Goal: Task Accomplishment & Management: Use online tool/utility

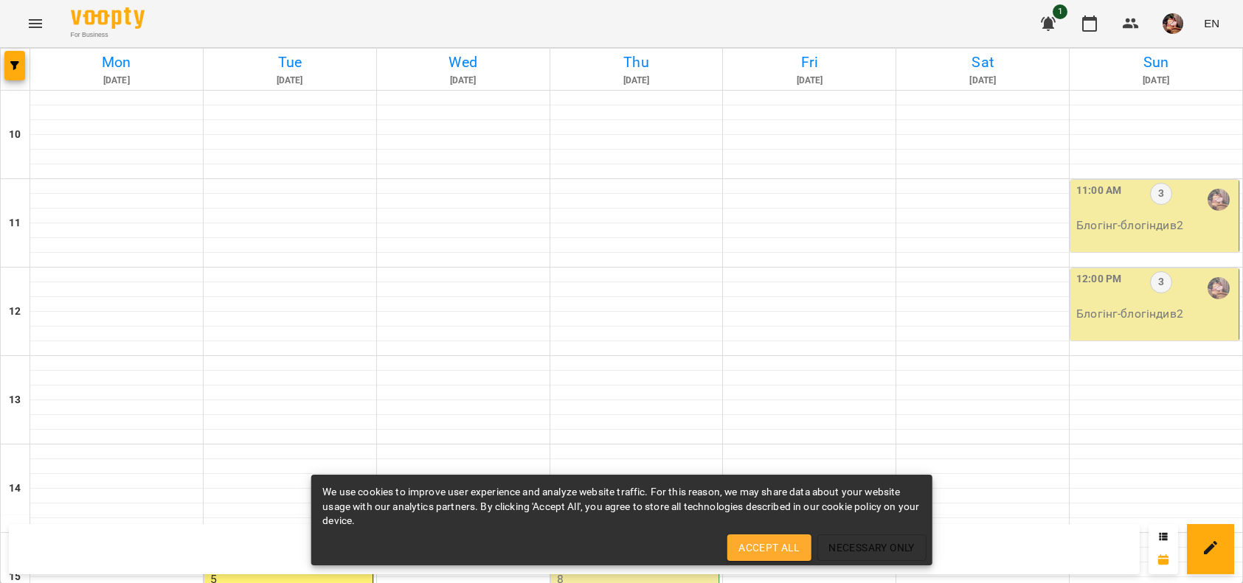
scroll to position [377, 0]
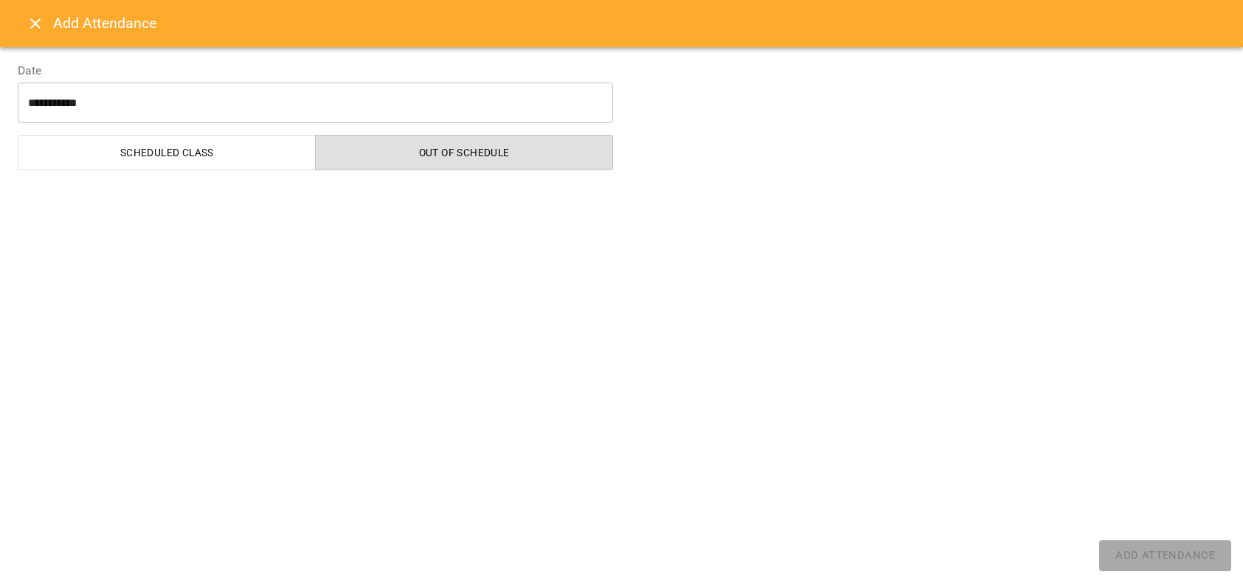
select select "*******"
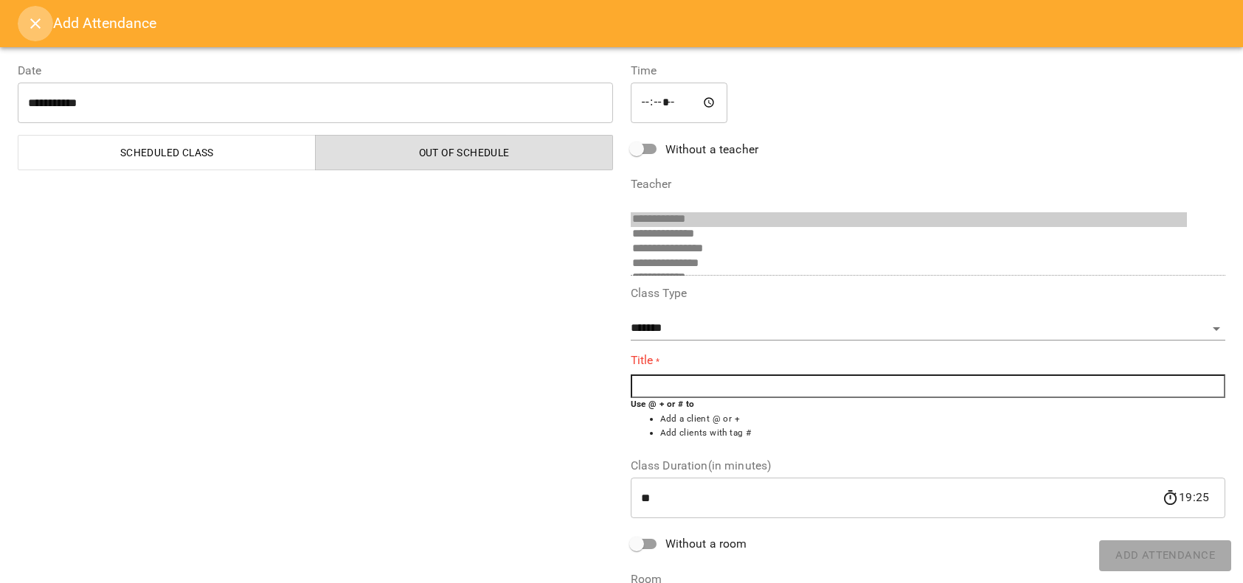
click at [30, 26] on icon "Close" at bounding box center [36, 24] width 18 height 18
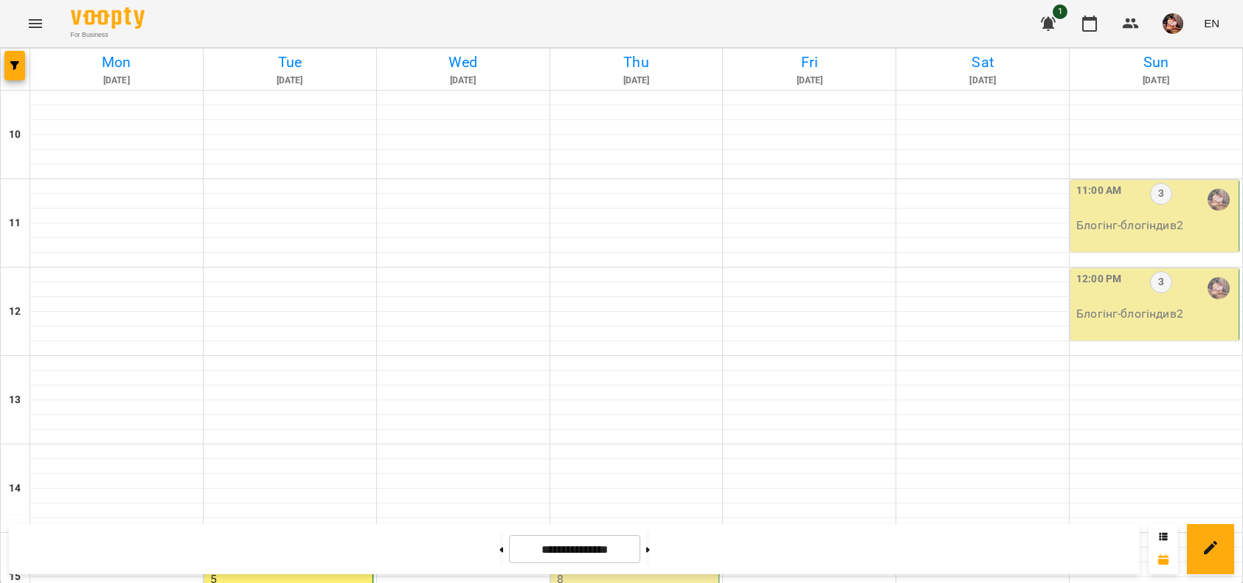
scroll to position [572, 0]
click at [650, 553] on button at bounding box center [648, 549] width 4 height 32
type input "**********"
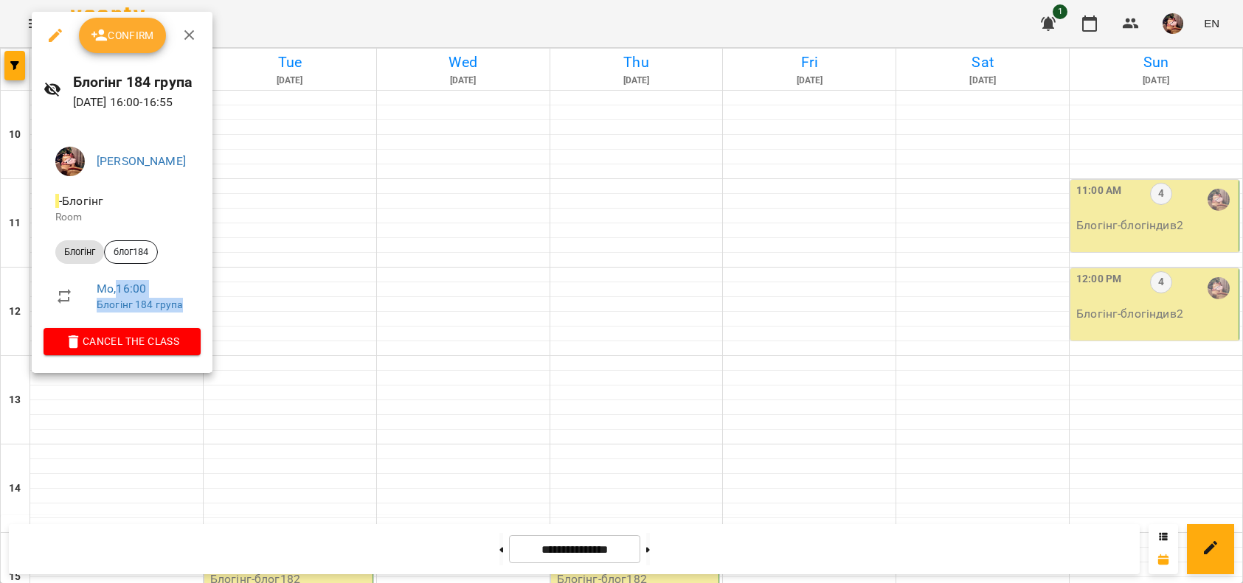
drag, startPoint x: 119, startPoint y: 289, endPoint x: 209, endPoint y: 316, distance: 93.8
click at [201, 316] on li "Mo , 16:00 Блогінг 184 група" at bounding box center [122, 296] width 157 height 52
copy div "16:00 Блогінг 184 група"
click at [193, 34] on icon "button" at bounding box center [190, 36] width 18 height 18
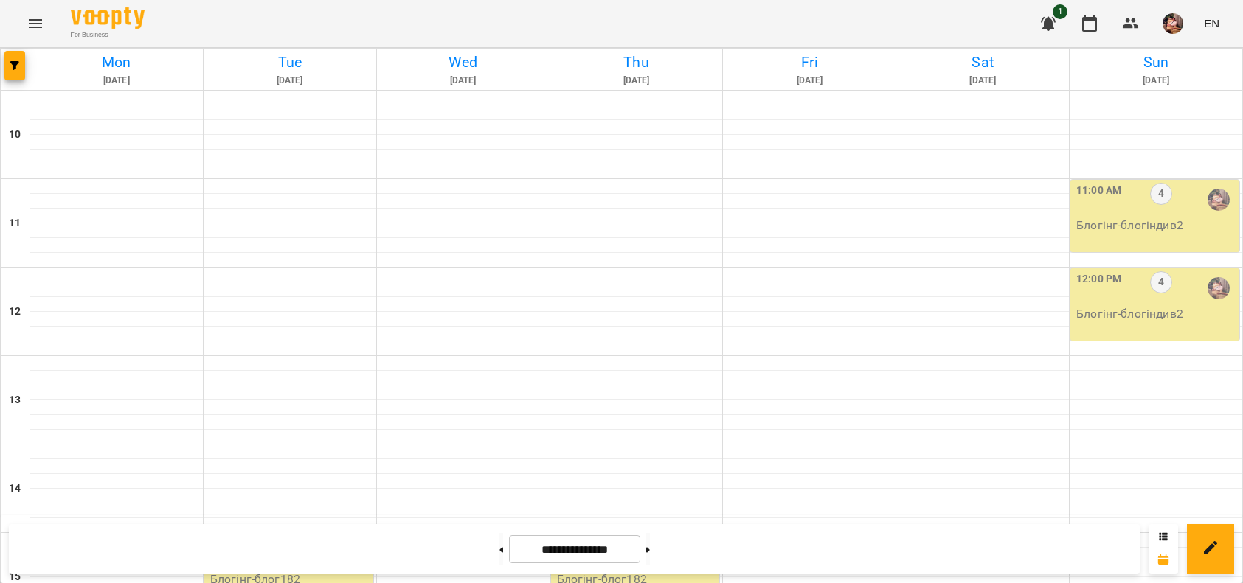
click at [263, 537] on div "3:00 PM 14" at bounding box center [289, 554] width 159 height 34
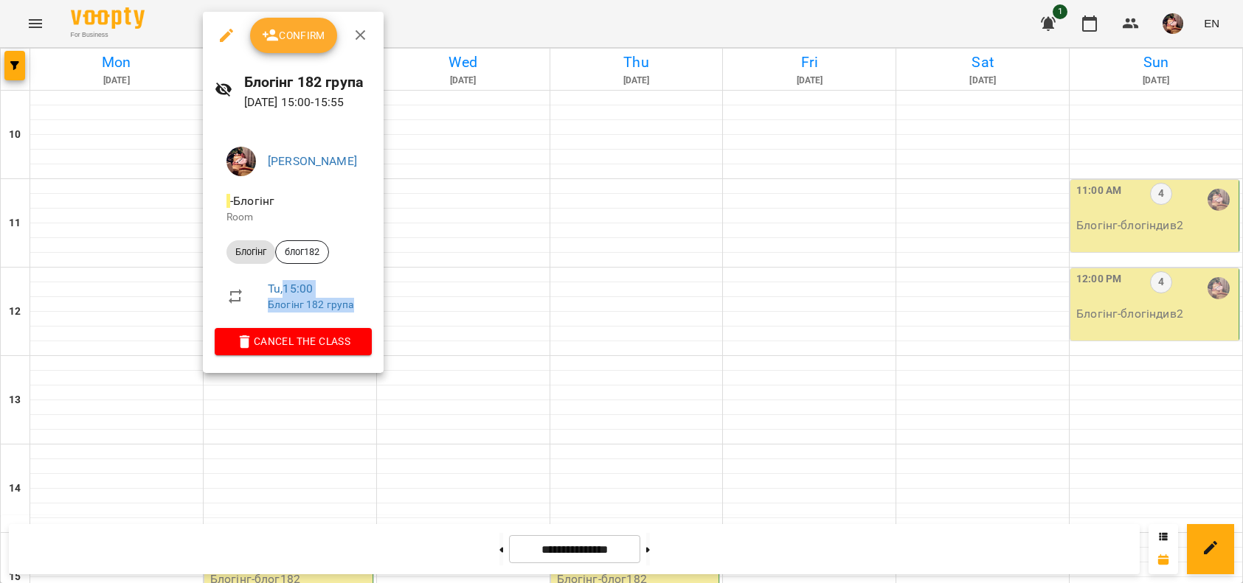
drag, startPoint x: 285, startPoint y: 286, endPoint x: 356, endPoint y: 305, distance: 73.9
click at [356, 305] on div "Tu , 15:00 Блогінг 182 група" at bounding box center [314, 296] width 92 height 32
copy div "15:00 Блогінг 182 група"
click at [361, 49] on button "button" at bounding box center [360, 35] width 35 height 35
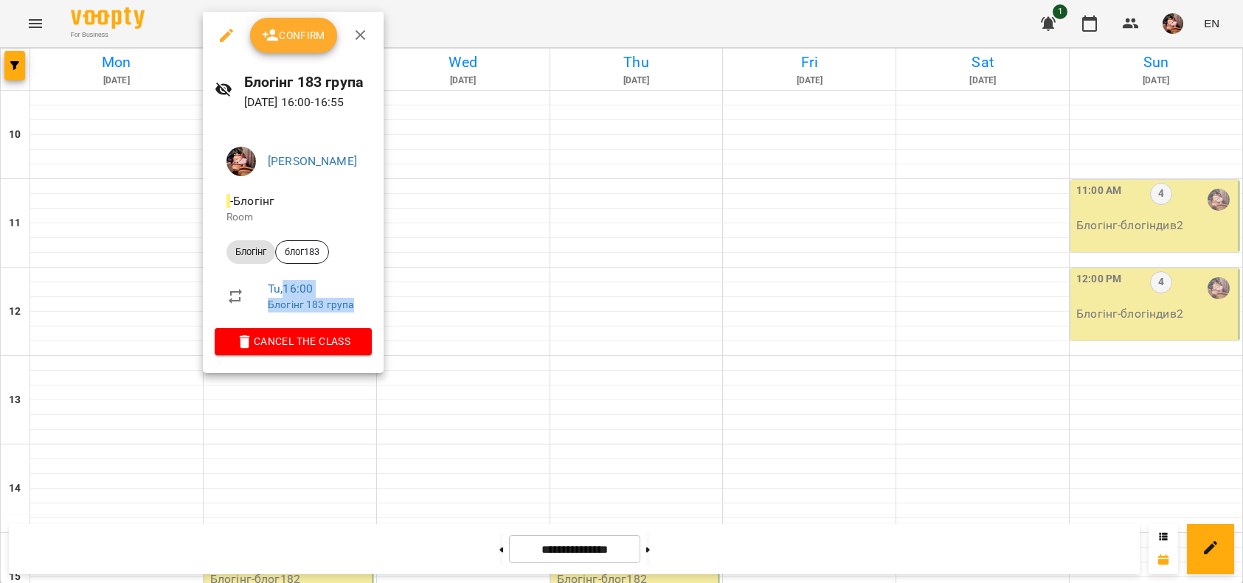
drag, startPoint x: 282, startPoint y: 289, endPoint x: 361, endPoint y: 308, distance: 81.0
click at [360, 308] on div "Tu , 16:00 Блогінг 183 група" at bounding box center [314, 296] width 92 height 32
copy div "16:00 Блогінг 183 група"
click at [361, 34] on icon "button" at bounding box center [360, 35] width 10 height 10
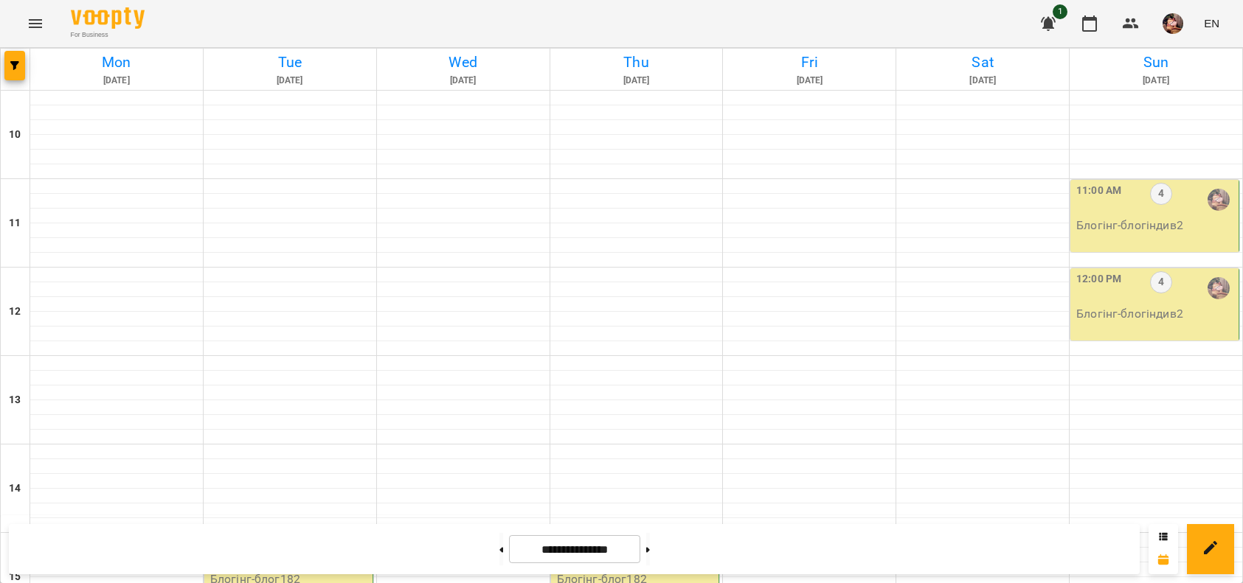
scroll to position [490, 0]
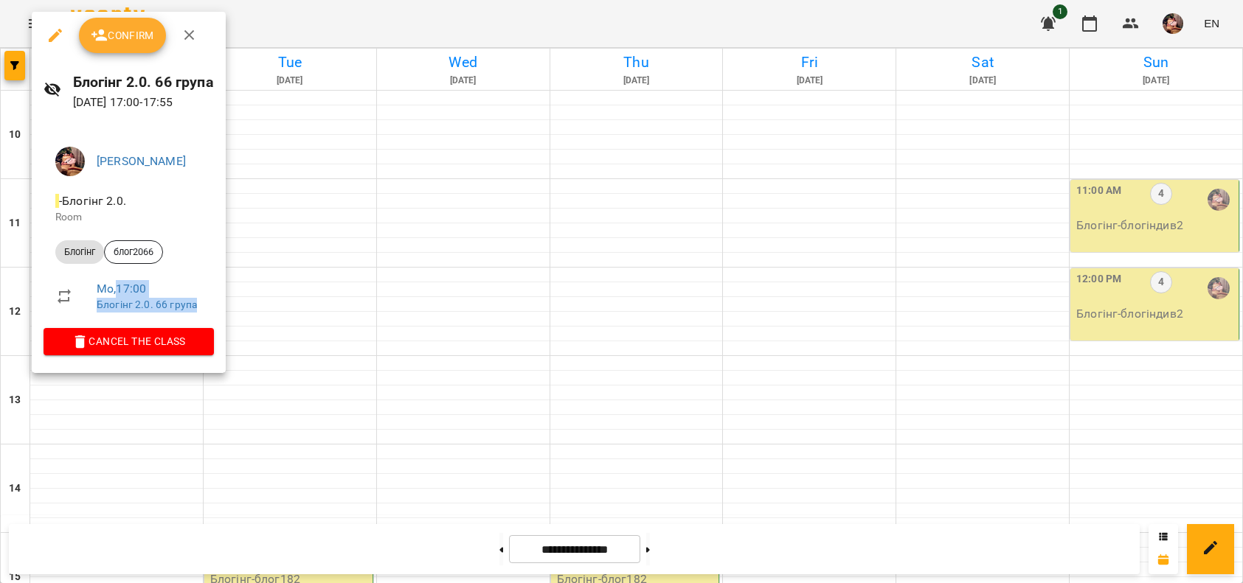
drag, startPoint x: 117, startPoint y: 288, endPoint x: 208, endPoint y: 314, distance: 95.2
click at [208, 314] on li "Mo , 17:00 Блогінг 2.0. 66 група" at bounding box center [129, 296] width 170 height 52
copy div "17:00 Блогінг 2.0. 66 група"
click at [185, 38] on icon "button" at bounding box center [190, 36] width 18 height 18
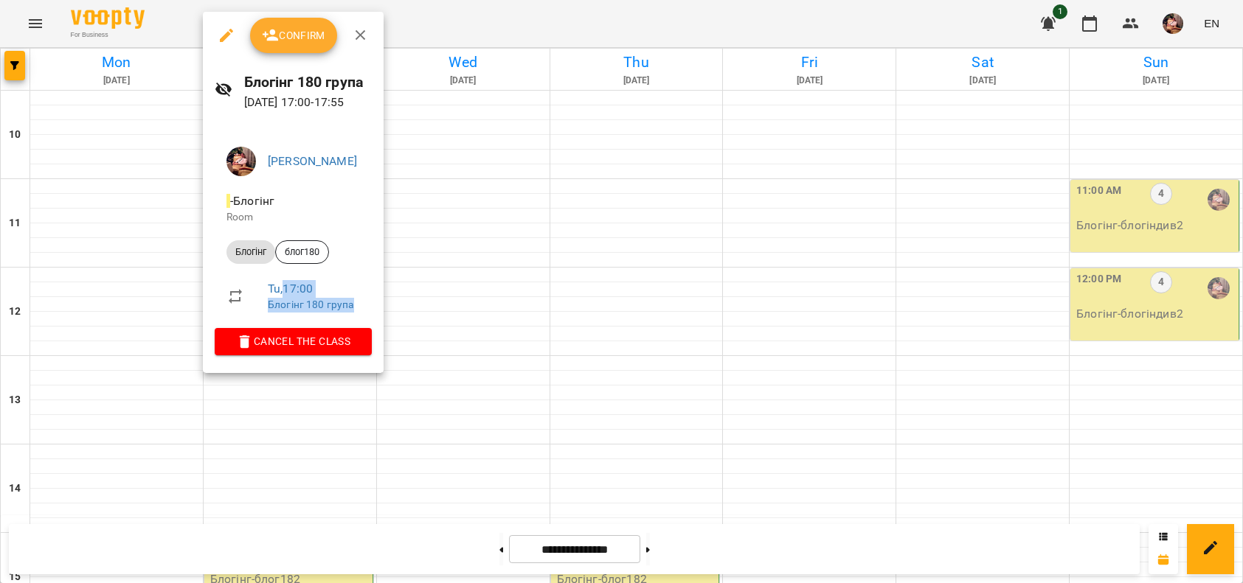
drag, startPoint x: 282, startPoint y: 291, endPoint x: 378, endPoint y: 322, distance: 100.5
click at [372, 322] on li "Tu , 17:00 Блогінг 180 група" at bounding box center [293, 296] width 157 height 52
copy div "17:00 Блогінг 180 група"
click at [361, 31] on icon "button" at bounding box center [361, 36] width 18 height 18
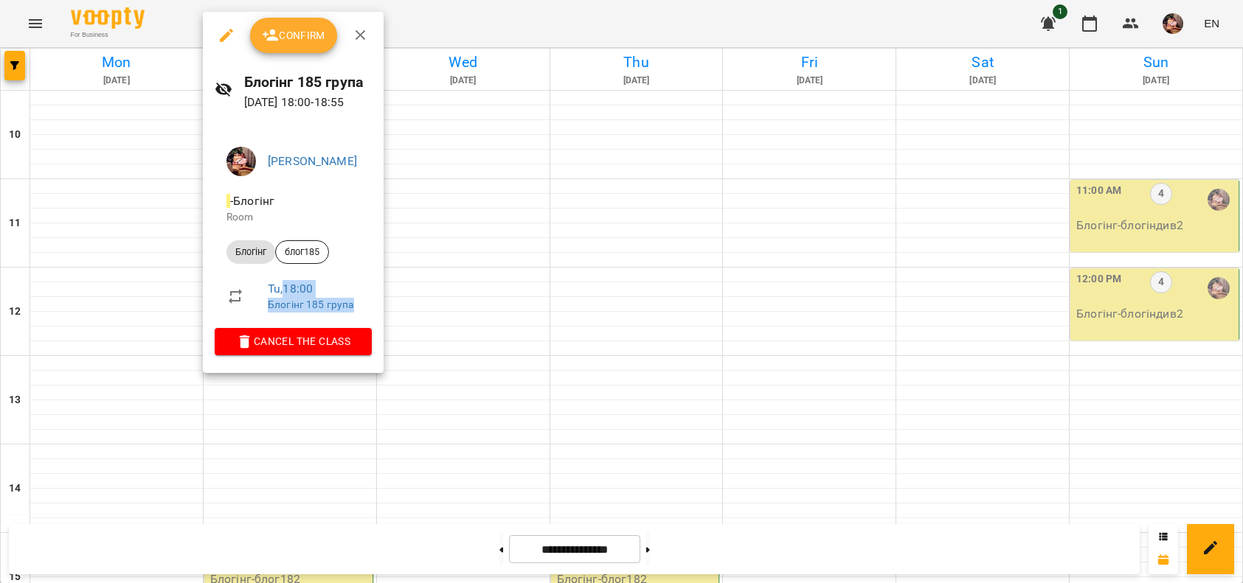
drag, startPoint x: 284, startPoint y: 288, endPoint x: 358, endPoint y: 314, distance: 78.4
click at [358, 314] on li "Tu , 18:00 Блогінг 185 група" at bounding box center [293, 296] width 157 height 52
copy div "18:00 Блогінг 185 група"
click at [360, 28] on icon "button" at bounding box center [361, 36] width 18 height 18
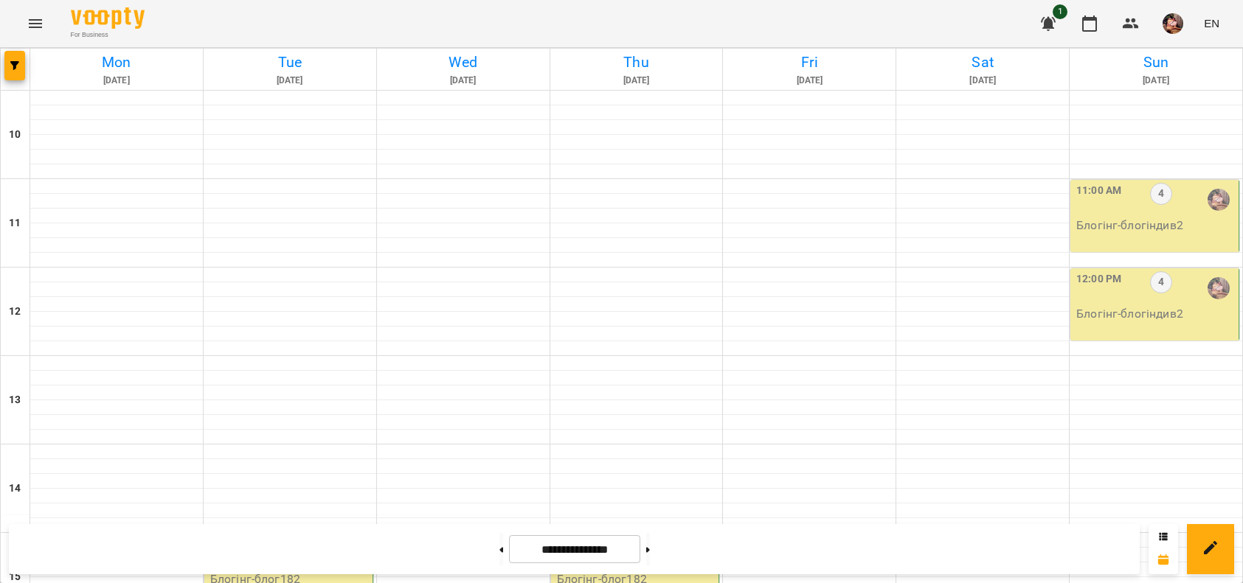
scroll to position [603, 0]
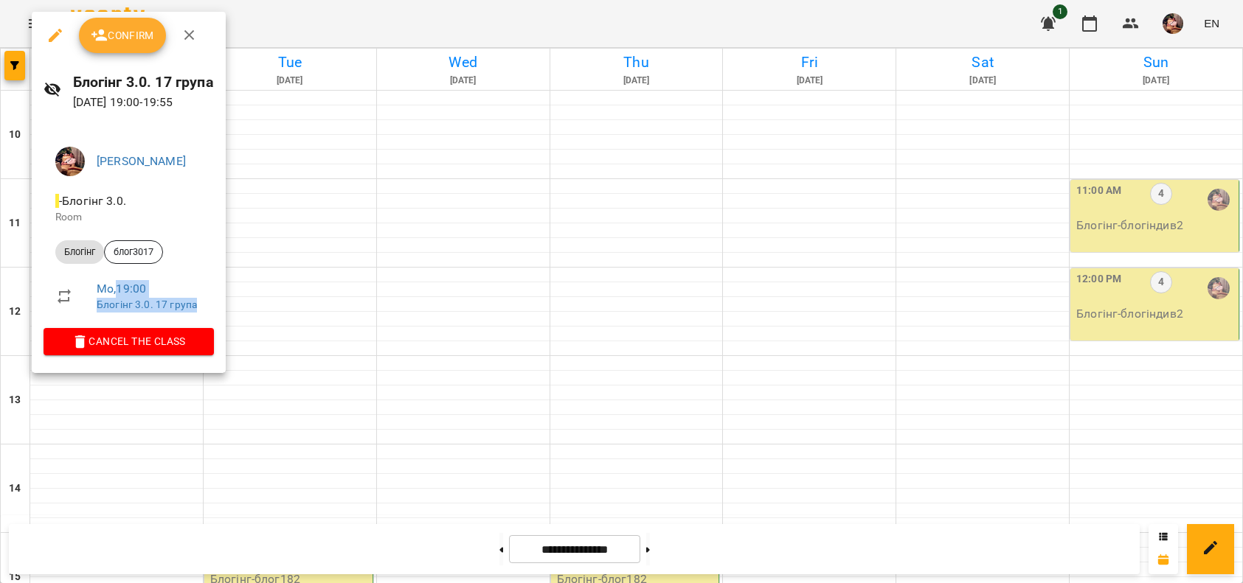
drag, startPoint x: 118, startPoint y: 290, endPoint x: 208, endPoint y: 312, distance: 92.7
click at [208, 312] on li "Mo , 19:00 Блогінг 3.0. 17 група" at bounding box center [129, 296] width 170 height 52
copy div "19:00 Блогінг 3.0. 17 група"
click at [193, 35] on icon "button" at bounding box center [190, 36] width 18 height 18
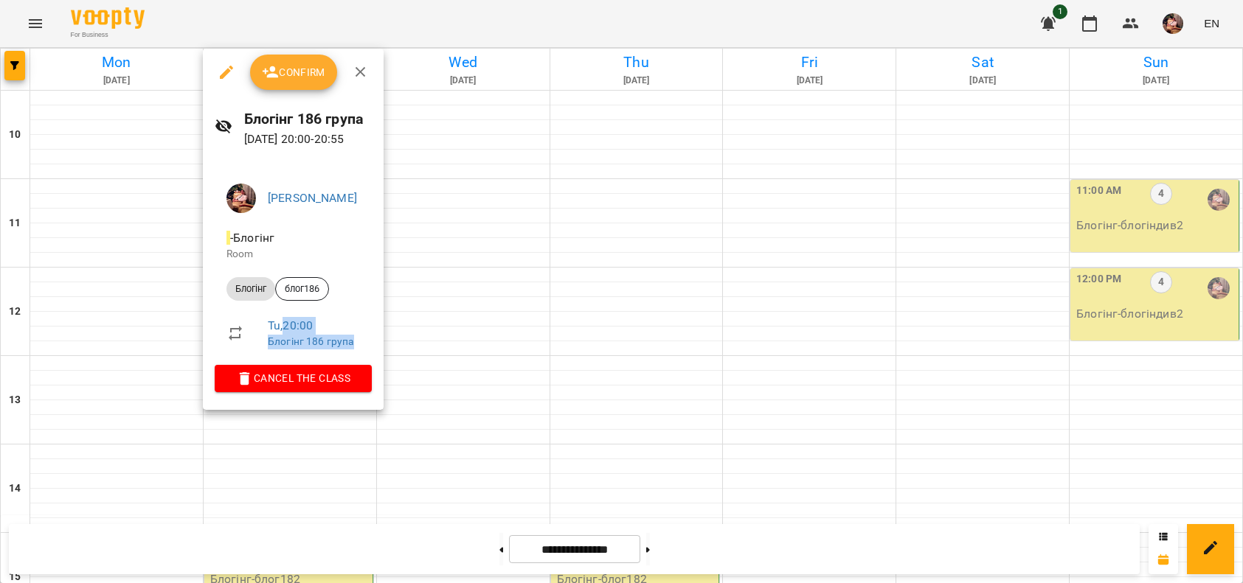
drag, startPoint x: 284, startPoint y: 323, endPoint x: 359, endPoint y: 341, distance: 77.3
click at [359, 341] on div "Tu , 20:00 Блогінг 186 група" at bounding box center [314, 333] width 92 height 32
copy div "20:00 Блогінг 186 група"
click at [366, 82] on button "button" at bounding box center [360, 72] width 35 height 35
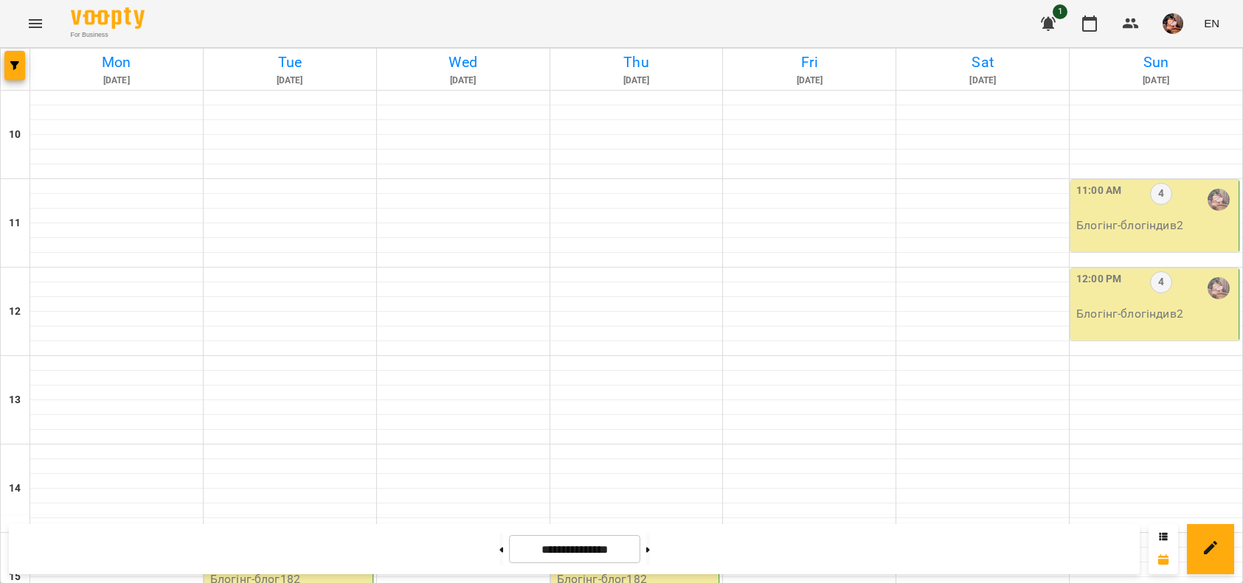
scroll to position [86, 0]
click at [1092, 217] on p "Блогінг - блогіндив2" at bounding box center [1155, 226] width 159 height 18
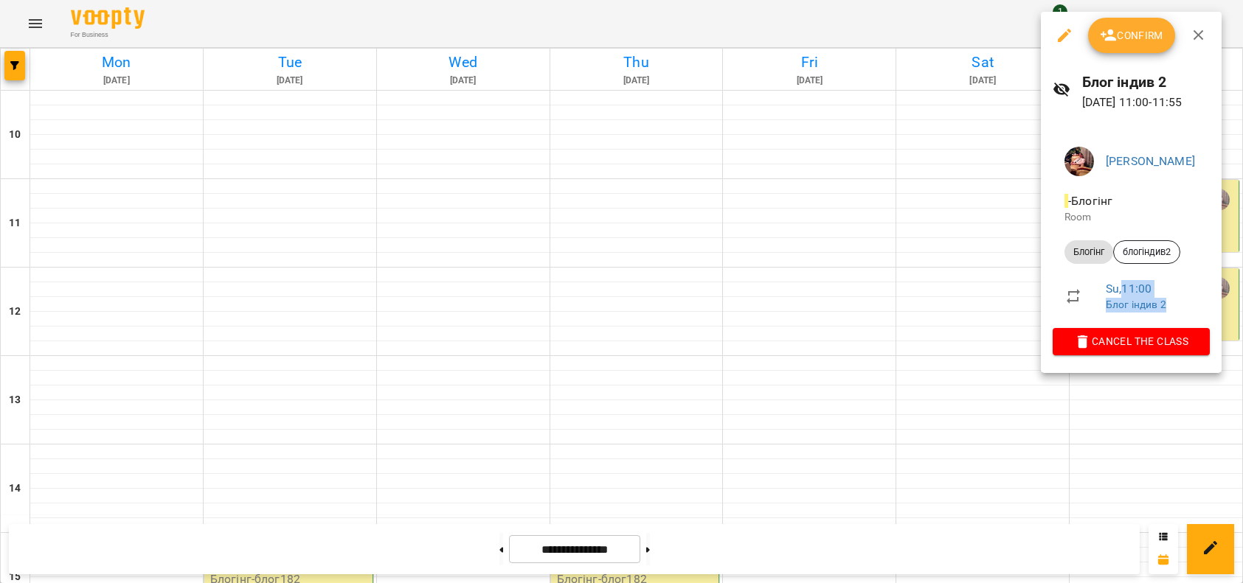
drag, startPoint x: 1125, startPoint y: 288, endPoint x: 1170, endPoint y: 306, distance: 48.3
click at [1170, 306] on div "Su , 11:00 Блог індив 2" at bounding box center [1152, 296] width 92 height 32
copy div "11:00 Блог індив 2"
click at [1204, 37] on icon "button" at bounding box center [1199, 36] width 18 height 18
